Goal: Browse casually

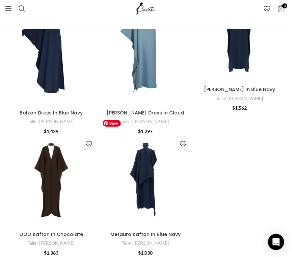
scroll to position [2247, 0]
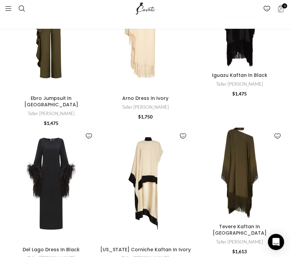
scroll to position [1751, 0]
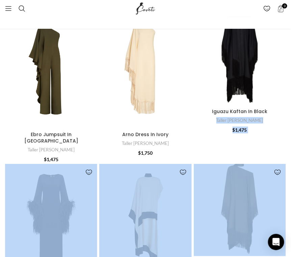
drag, startPoint x: 290, startPoint y: 166, endPoint x: 288, endPoint y: 89, distance: 77.1
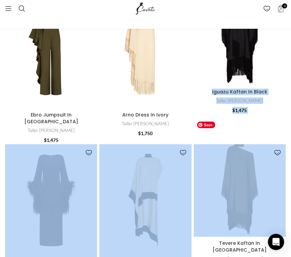
scroll to position [1867, 0]
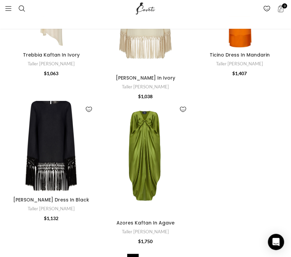
scroll to position [2316, 0]
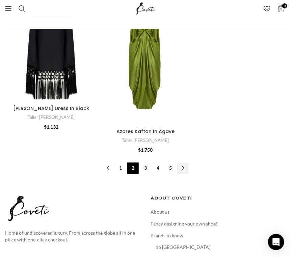
click at [182, 162] on link "→" at bounding box center [183, 167] width 11 height 11
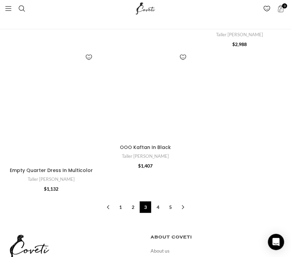
scroll to position [2233, 0]
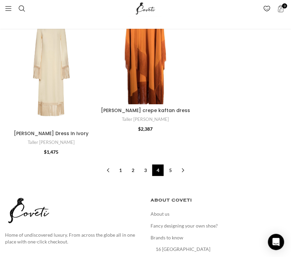
scroll to position [2303, 0]
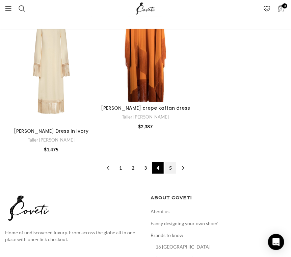
click at [176, 162] on link "5" at bounding box center [170, 167] width 11 height 11
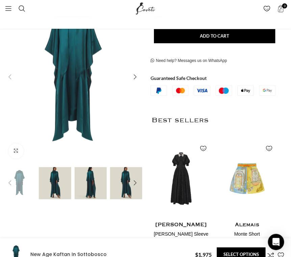
scroll to position [0, 81]
